Goal: Information Seeking & Learning: Learn about a topic

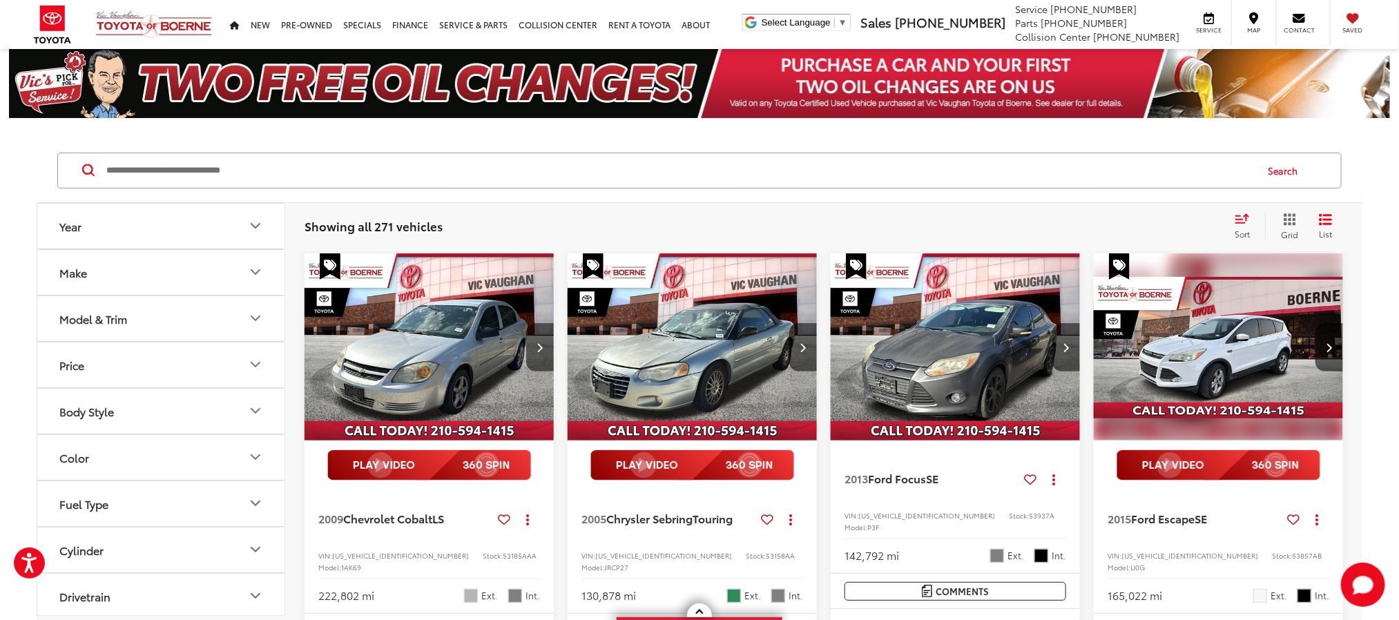
drag, startPoint x: 520, startPoint y: 176, endPoint x: 529, endPoint y: 176, distance: 9.0
click at [520, 176] on input "Search by Make, Model, or Keyword" at bounding box center [680, 170] width 1150 height 33
click at [557, 166] on input "Search by Make, Model, or Keyword" at bounding box center [680, 170] width 1150 height 33
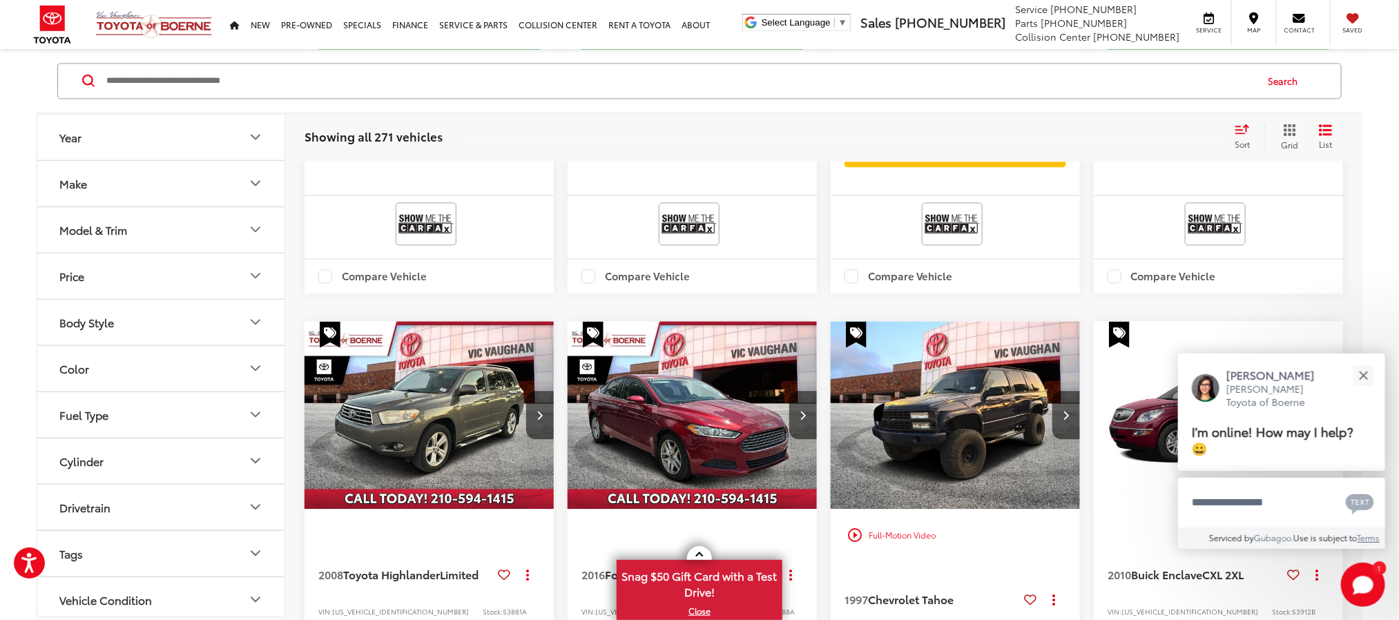
scroll to position [1450, 0]
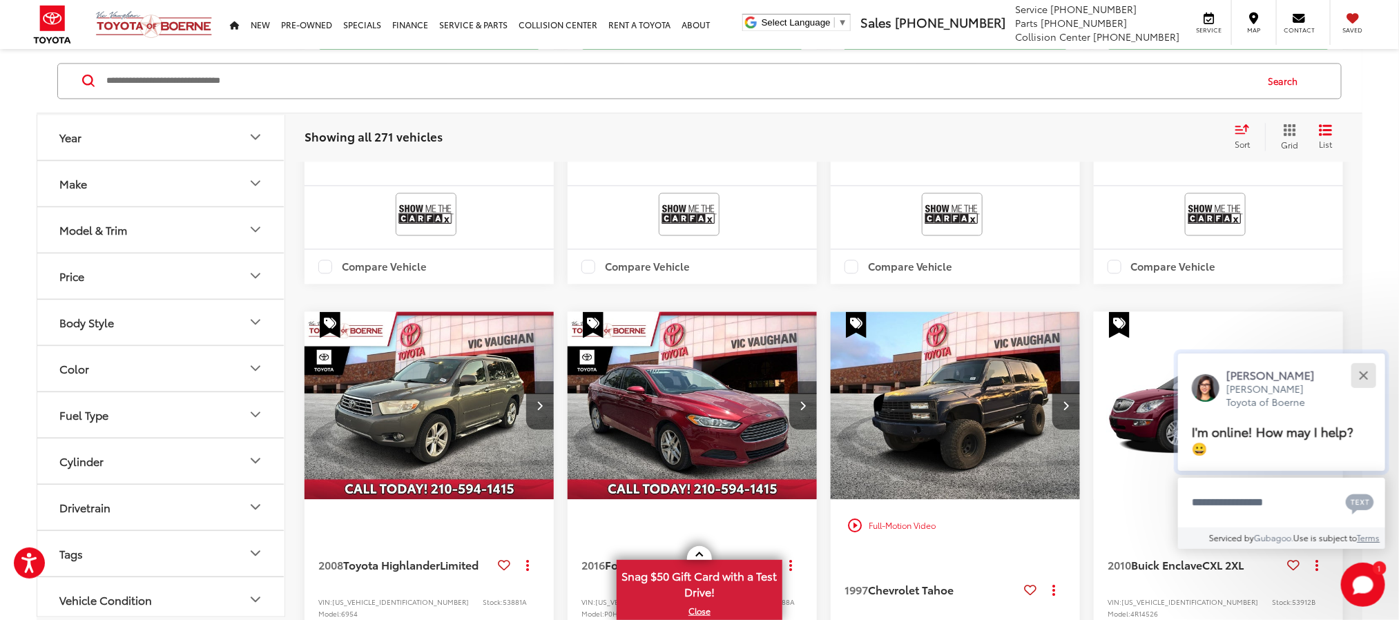
click at [1371, 369] on button "Close" at bounding box center [1363, 375] width 30 height 30
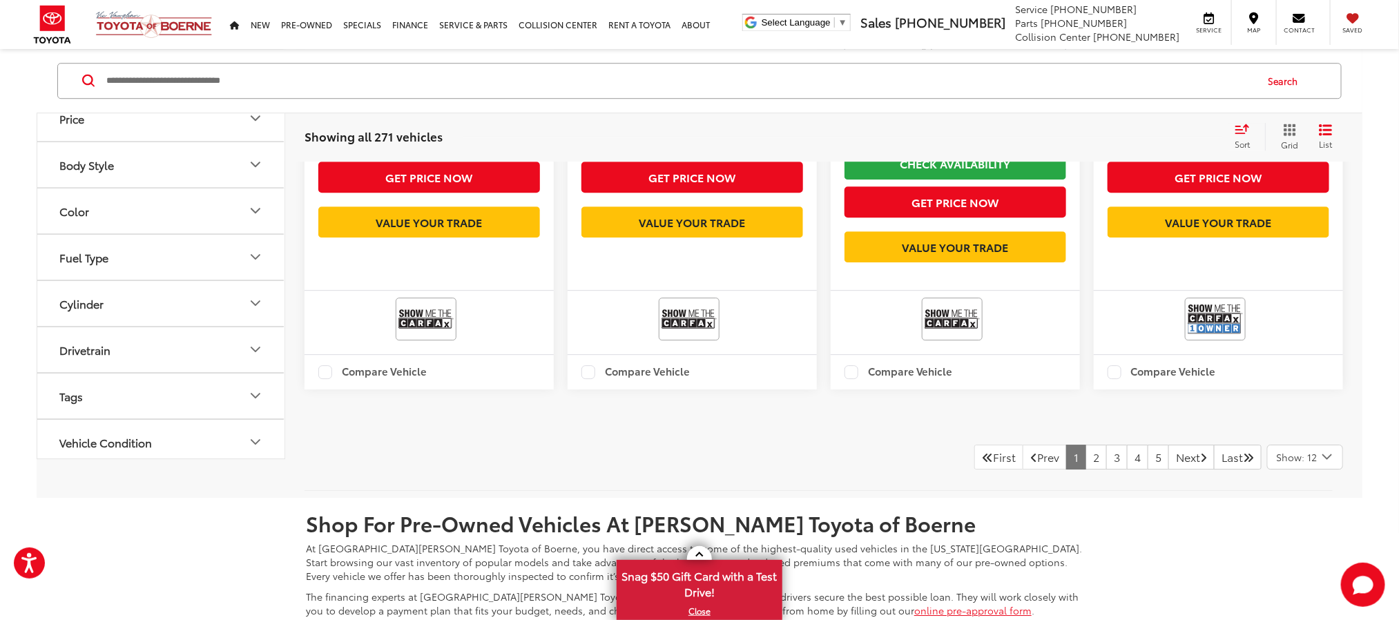
scroll to position [2278, 0]
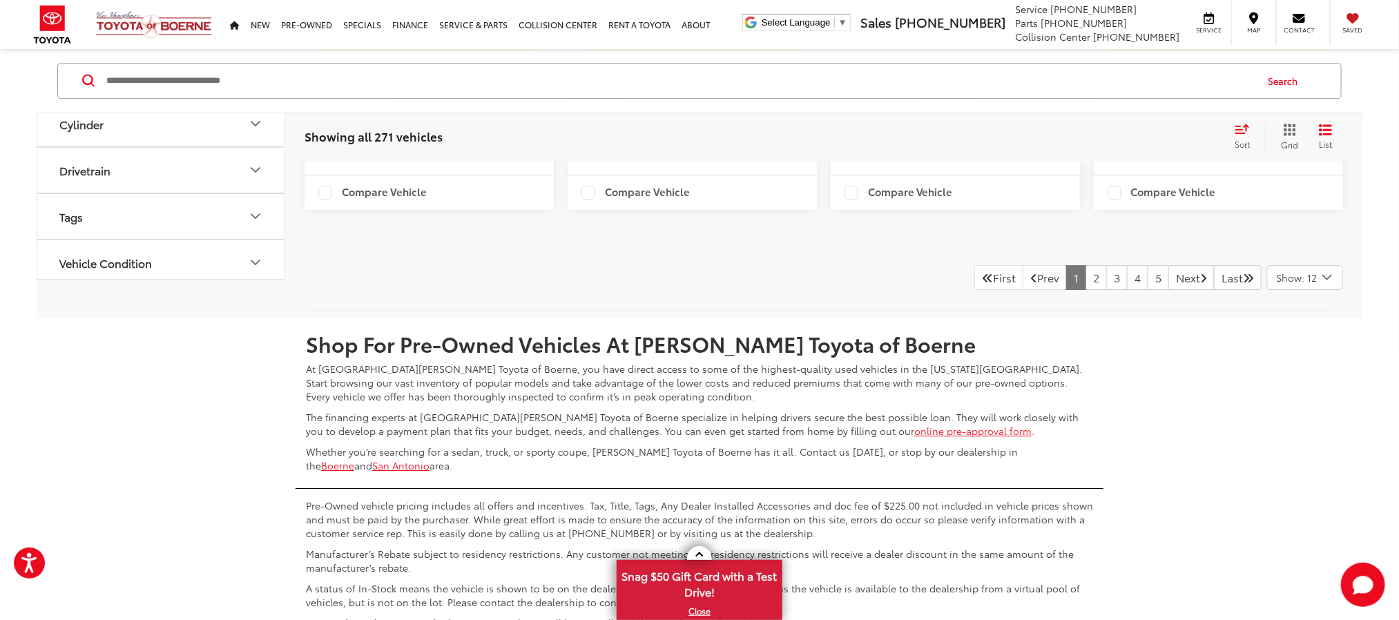
click at [1334, 286] on icon "Select number of vehicles per page" at bounding box center [1327, 277] width 17 height 17
click at [1301, 394] on button "Show: 96" at bounding box center [1305, 381] width 75 height 25
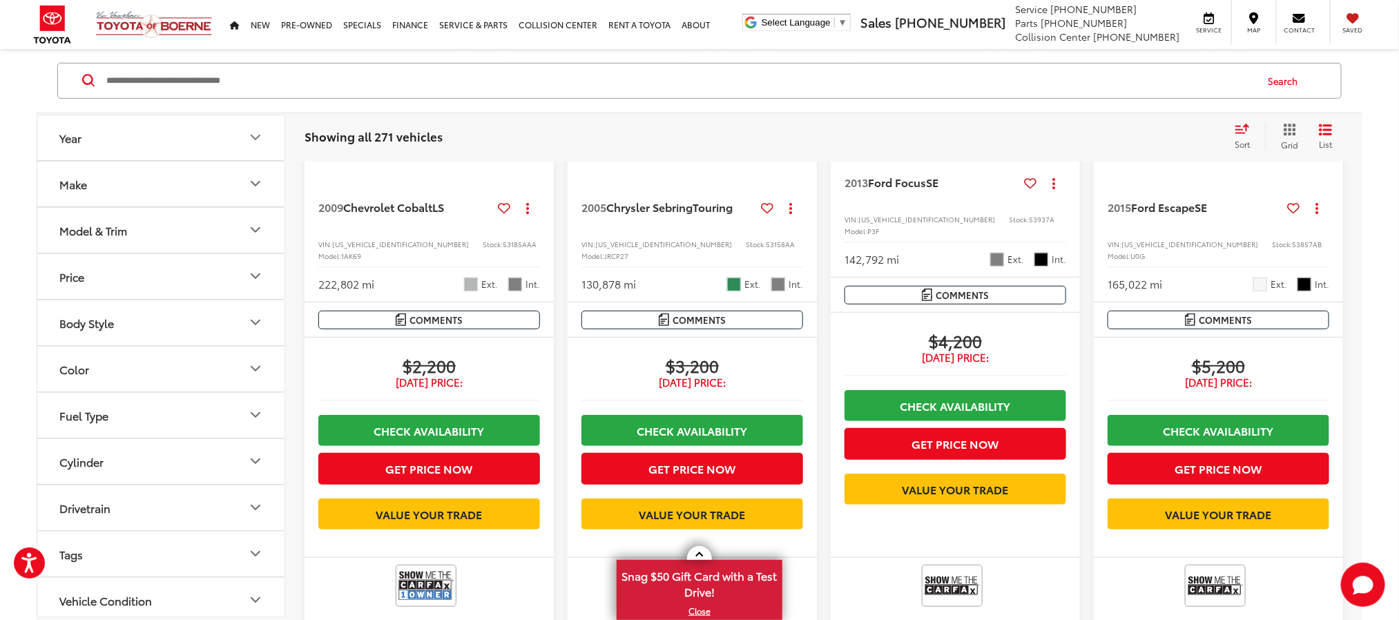
scroll to position [247, 0]
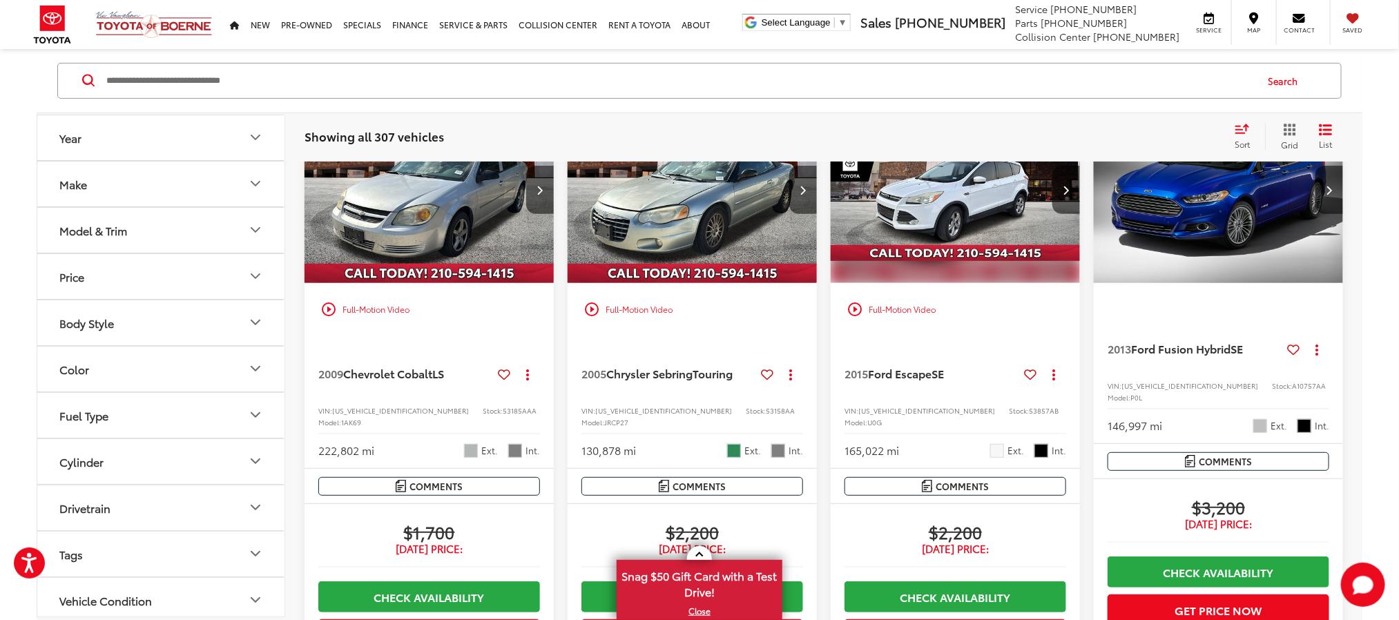
scroll to position [193, 0]
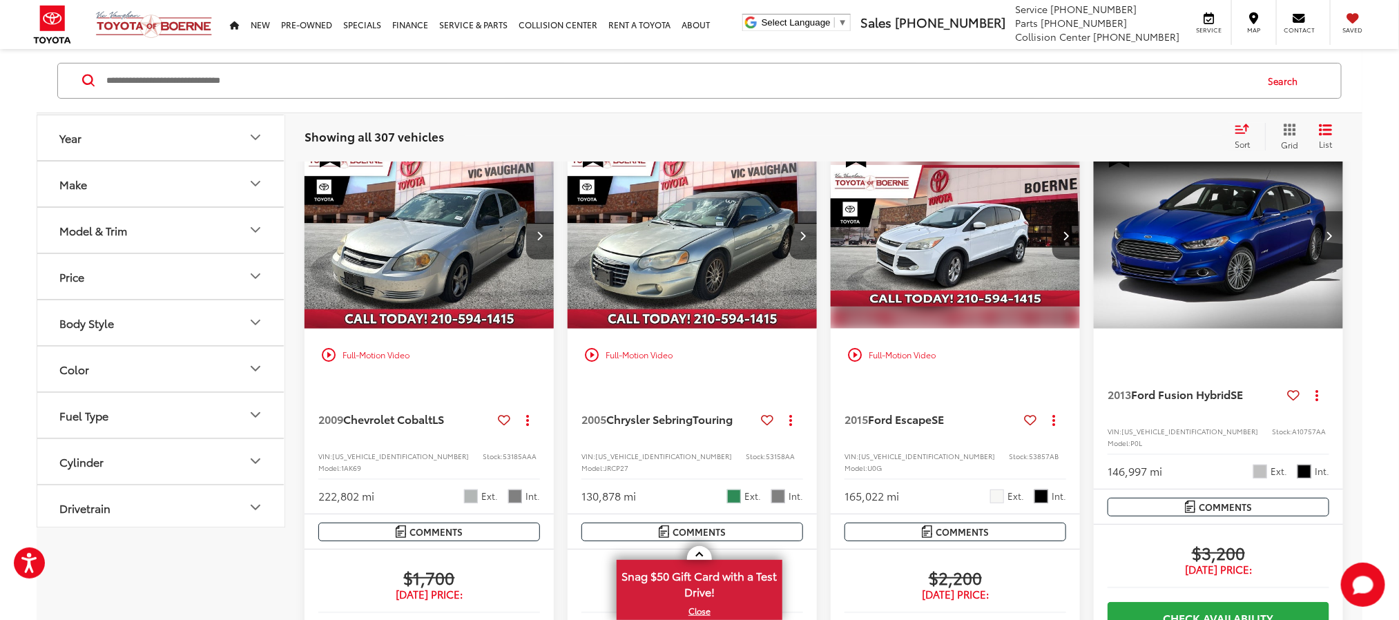
scroll to position [0, 0]
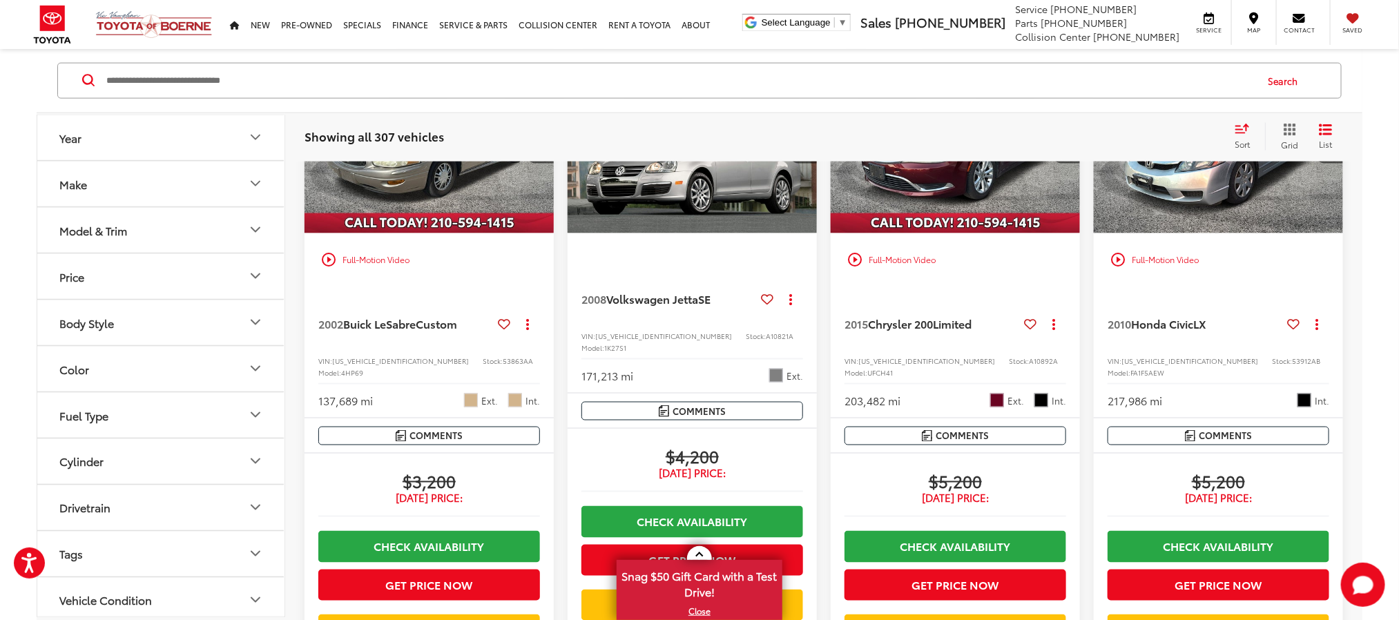
scroll to position [1139, 0]
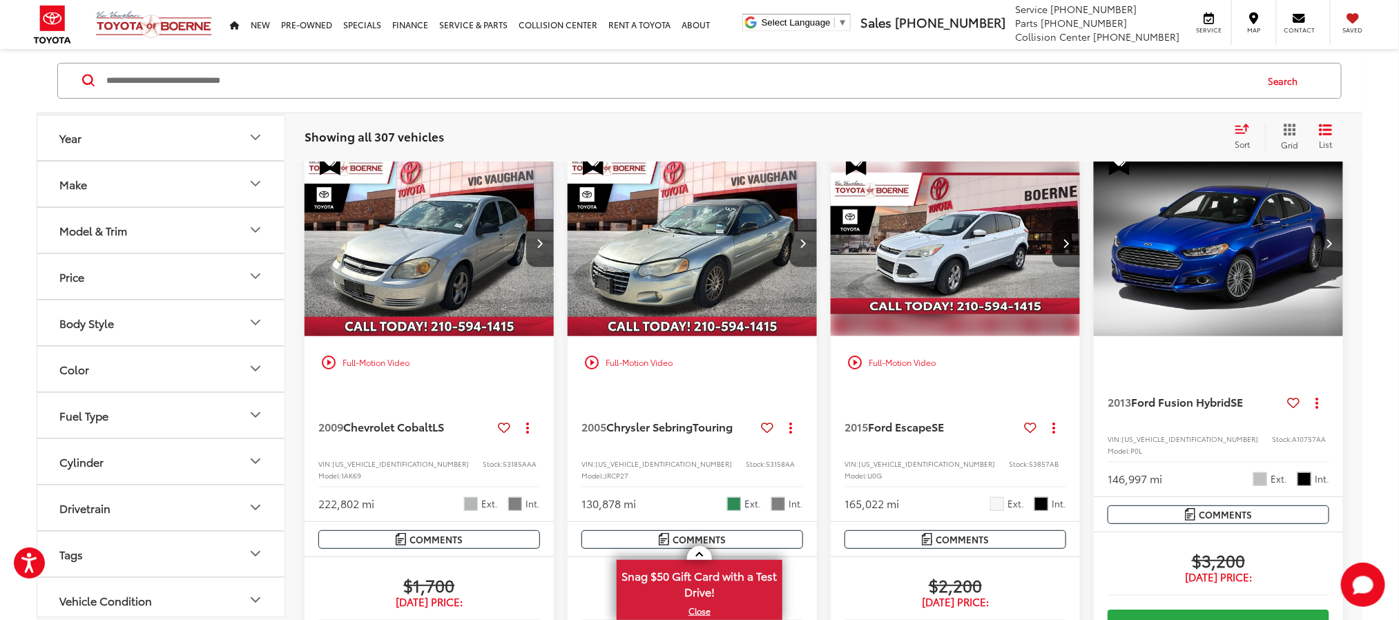
scroll to position [104, 0]
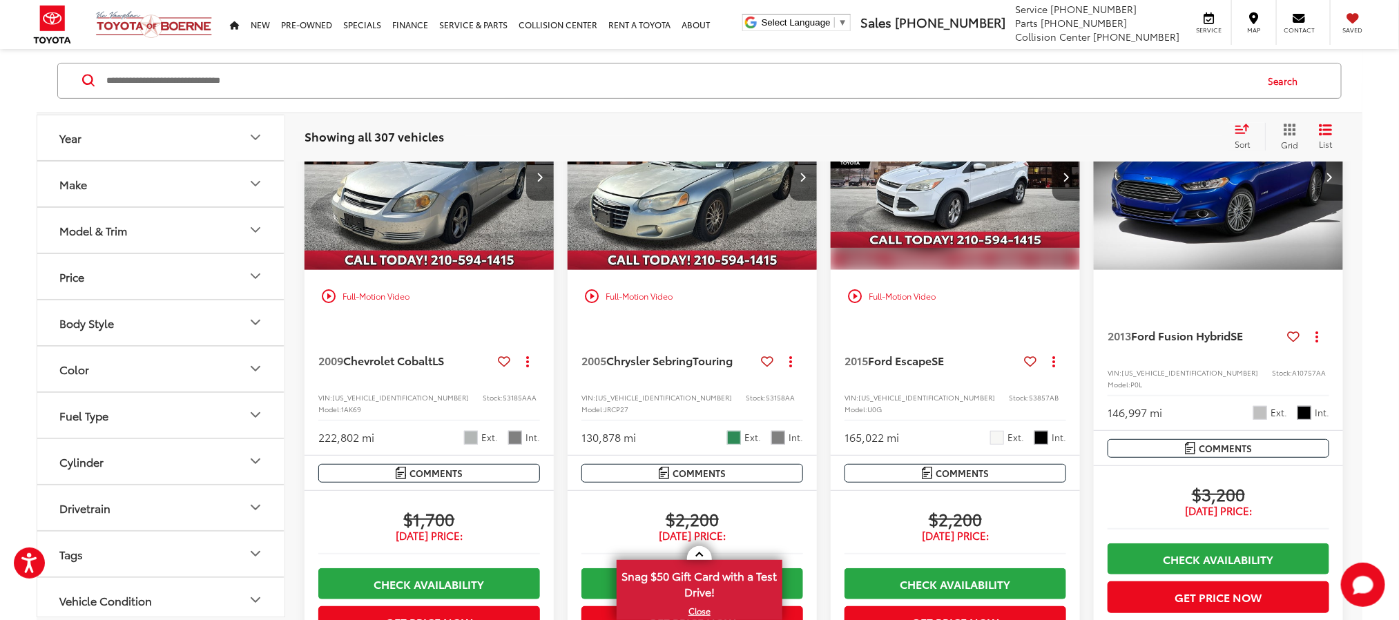
scroll to position [207, 0]
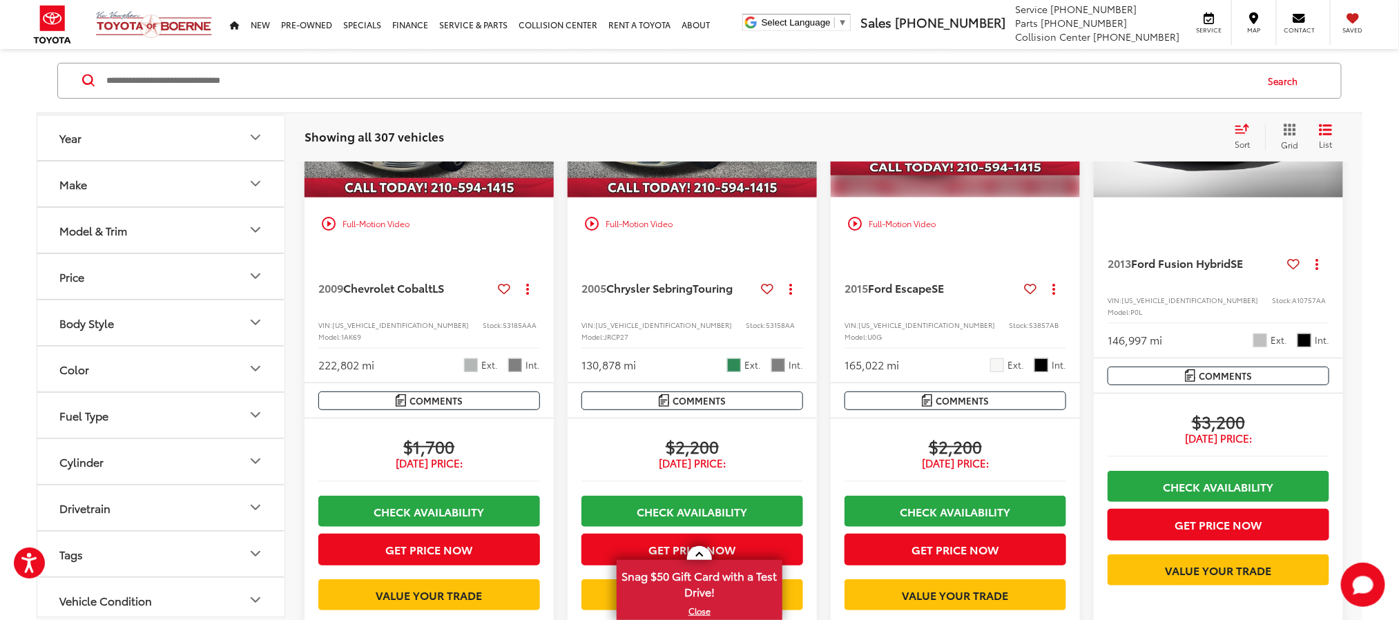
scroll to position [207, 0]
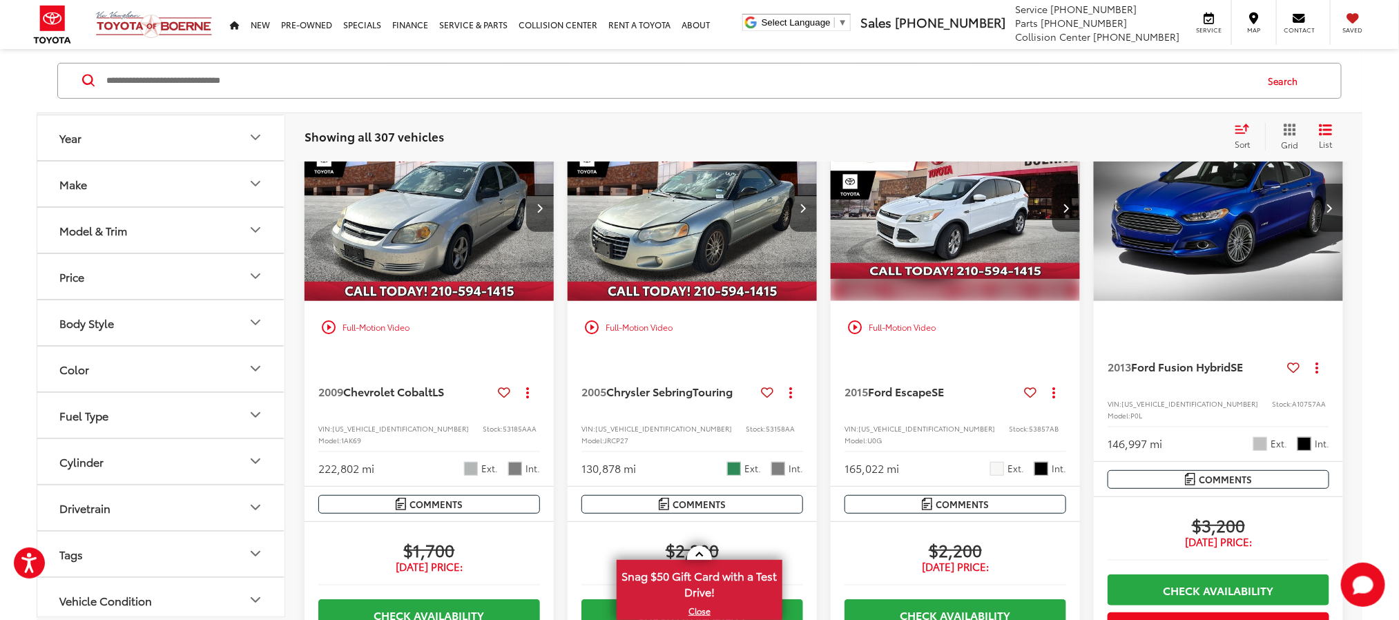
scroll to position [104, 0]
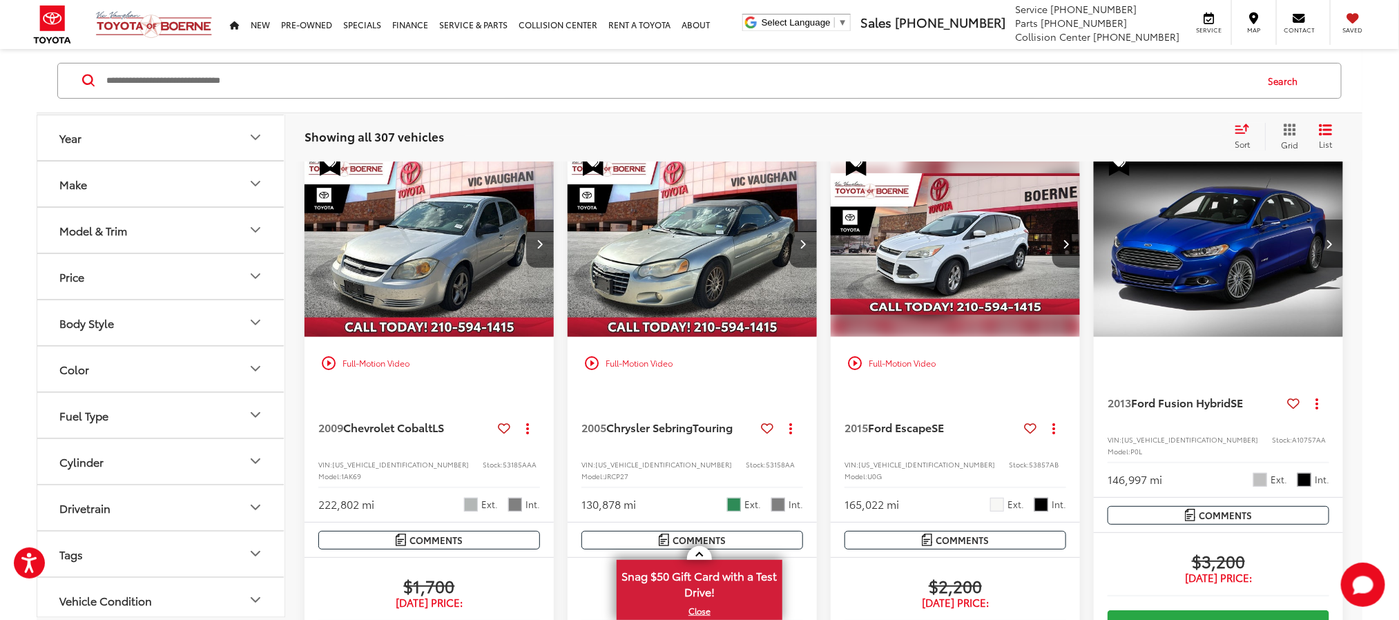
click at [617, 90] on input "Search by Make, Model, or Keyword" at bounding box center [680, 80] width 1150 height 33
paste input "******"
type input "******"
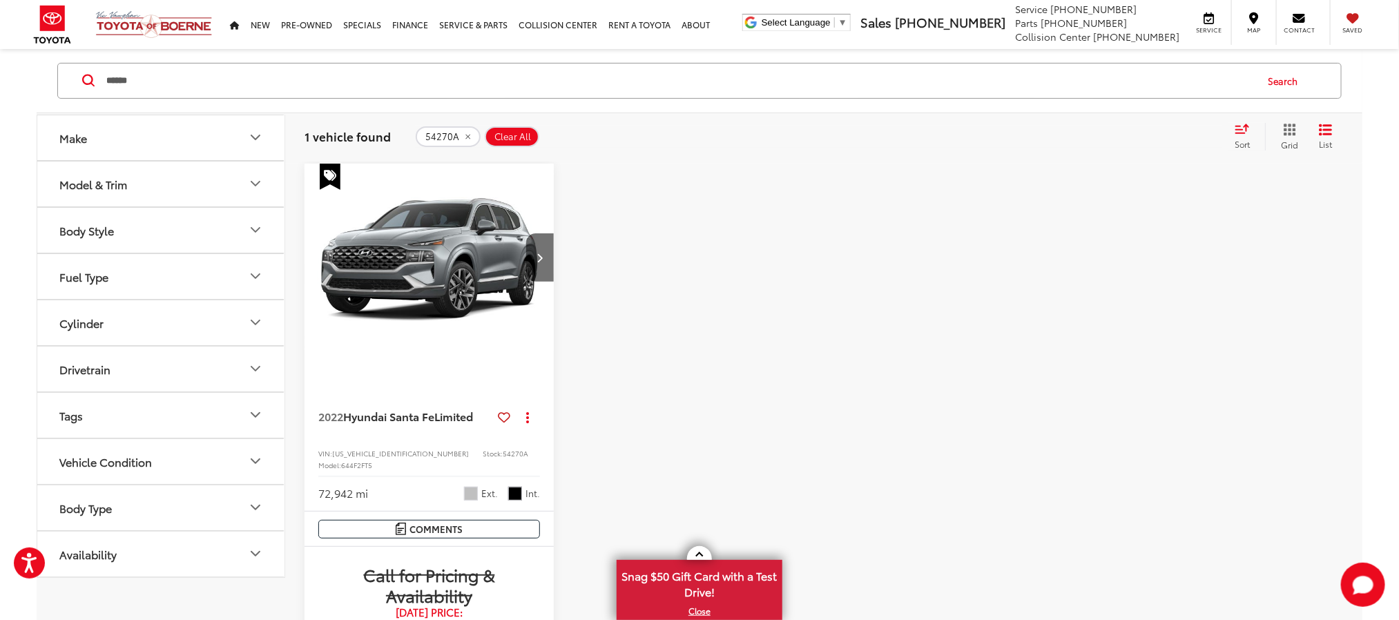
click at [630, 316] on div at bounding box center [692, 528] width 249 height 729
click at [717, 369] on div at bounding box center [692, 528] width 249 height 729
click at [647, 334] on div at bounding box center [692, 528] width 249 height 729
click at [646, 305] on div at bounding box center [692, 528] width 249 height 729
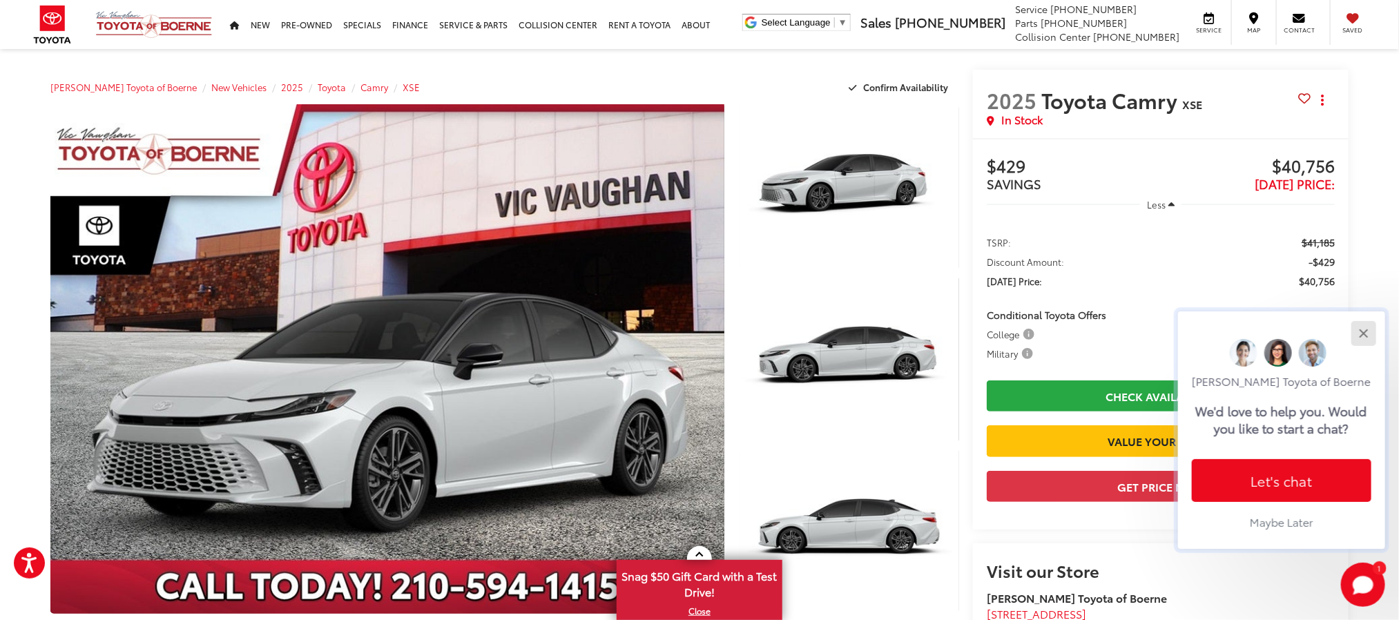
click at [1361, 326] on button "Close" at bounding box center [1363, 333] width 30 height 30
